Goal: Find specific page/section: Find specific page/section

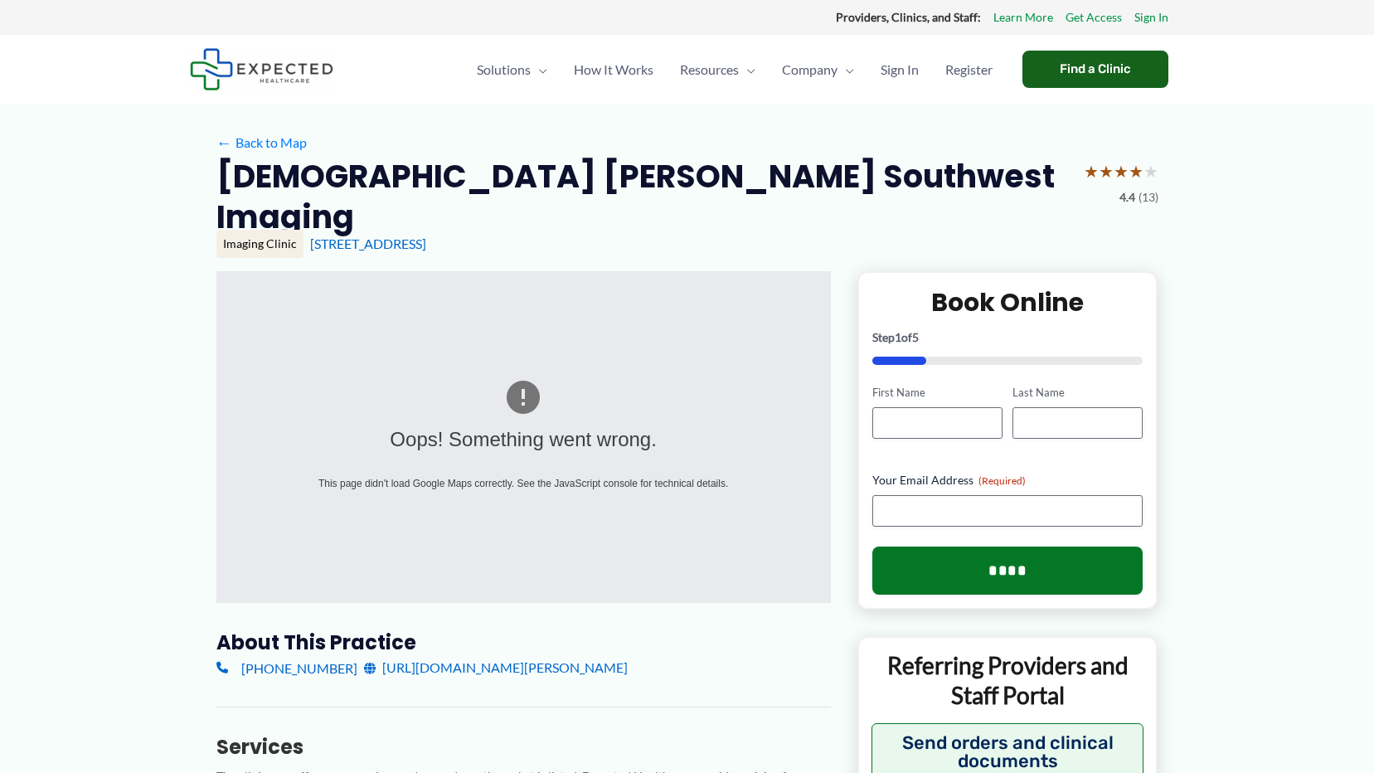
click at [1070, 68] on div "Find a Clinic" at bounding box center [1095, 69] width 146 height 37
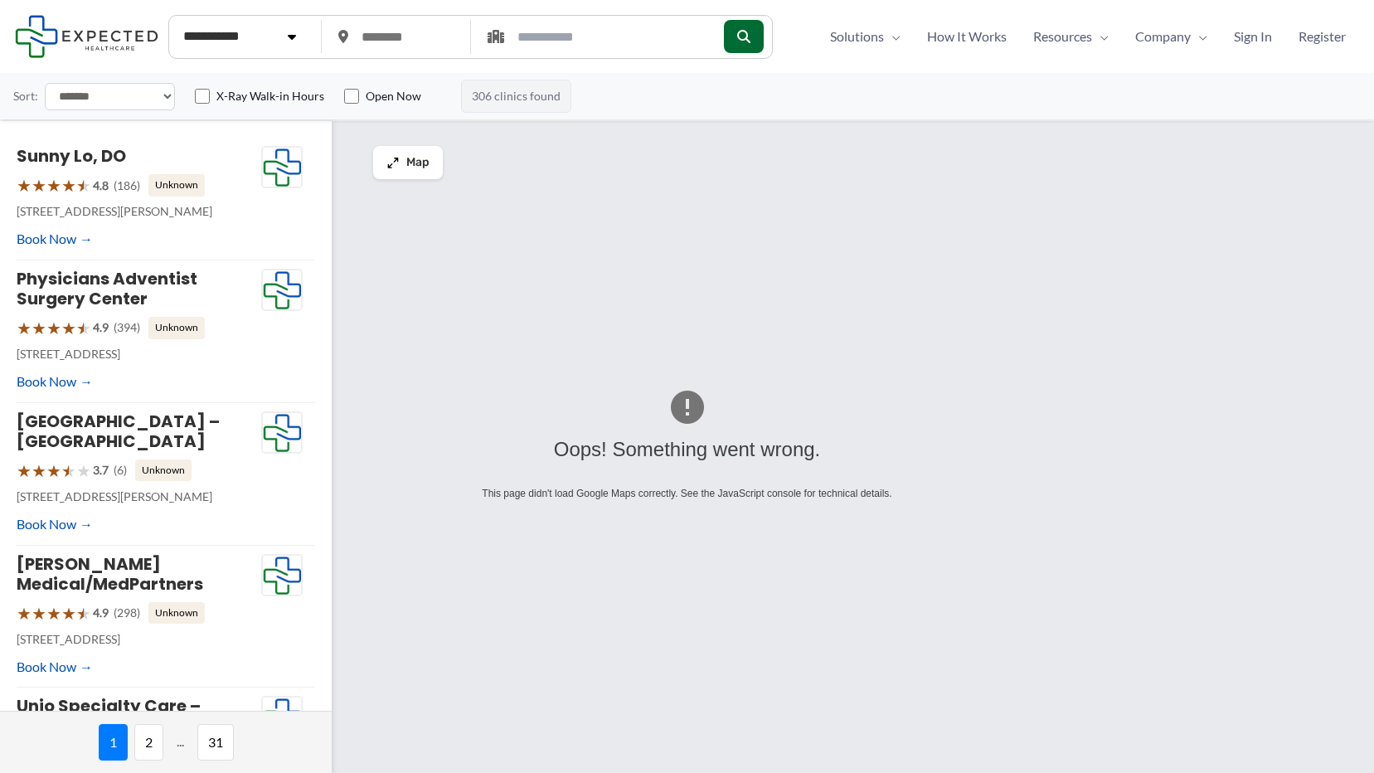
click at [281, 100] on label "X-Ray Walk-in Hours" at bounding box center [270, 96] width 108 height 17
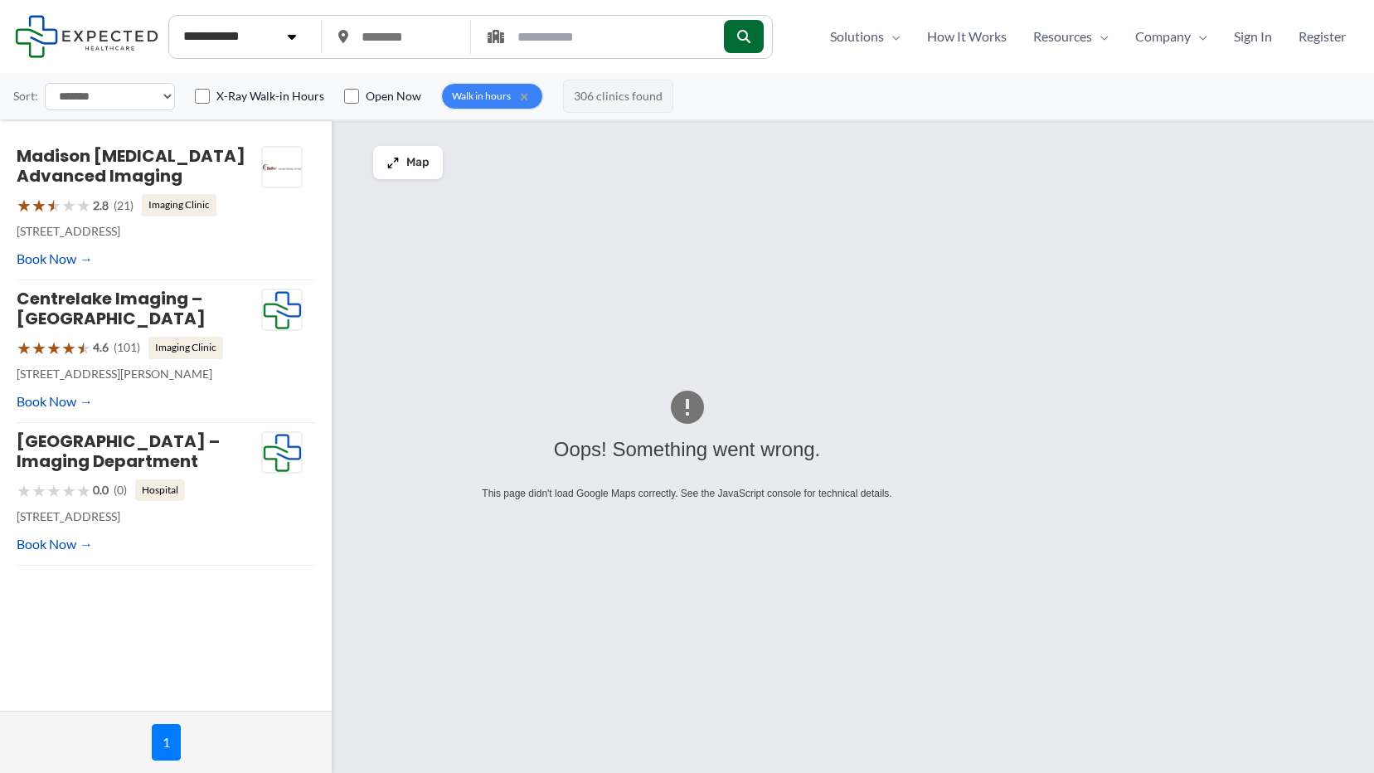
click at [211, 95] on div "X-Ray Walk-in Hours" at bounding box center [259, 96] width 129 height 17
click at [379, 41] on input "text" at bounding box center [407, 38] width 111 height 36
type input "*****"
click at [750, 40] on icon "submit" at bounding box center [743, 36] width 13 height 13
click at [750, 33] on icon "submit" at bounding box center [743, 36] width 13 height 13
